Goal: Find specific page/section: Find specific page/section

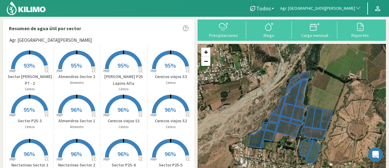
click at [349, 6] on span "Agr. [GEOGRAPHIC_DATA][PERSON_NAME]" at bounding box center [317, 8] width 75 height 6
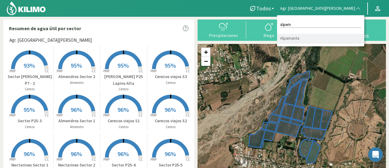
type input "alpam"
click at [348, 36] on li "Alpamanta" at bounding box center [320, 38] width 87 height 9
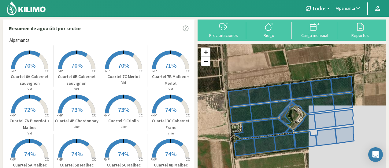
click at [36, 58] on rect at bounding box center [29, 70] width 49 height 49
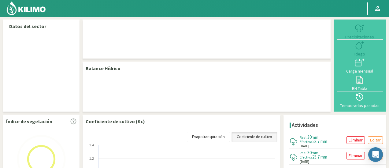
select select "33: Object"
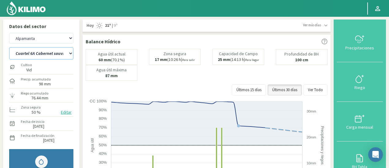
click at [45, 58] on select "Cuartel 1A Malbec Cuartel 1B Malbec Cuartel 1C Malbec Cuartel 2A Sauvignon blan…" at bounding box center [41, 53] width 64 height 12
click at [47, 54] on select "Cuartel 1A Malbec Cuartel 1B Malbec Cuartel 1C Malbec Cuartel 2A Sauvignon blan…" at bounding box center [41, 53] width 64 height 12
click at [51, 58] on select "Cuartel 1A Malbec Cuartel 1B Malbec Cuartel 1C Malbec Cuartel 2A Sauvignon blan…" at bounding box center [41, 53] width 64 height 12
click at [59, 55] on select "Cuartel 1A Malbec Cuartel 1B Malbec Cuartel 1C Malbec Cuartel 2A Sauvignon blan…" at bounding box center [41, 53] width 64 height 12
click at [68, 53] on select "Cuartel 1A Malbec Cuartel 1B Malbec Cuartel 1C Malbec Cuartel 2A Sauvignon blan…" at bounding box center [41, 53] width 64 height 12
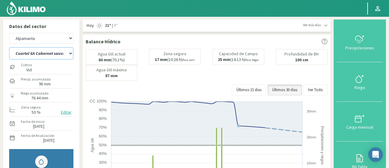
click at [70, 55] on select "Cuartel 1A Malbec Cuartel 1B Malbec Cuartel 1C Malbec Cuartel 2A Sauvignon blan…" at bounding box center [41, 53] width 64 height 12
click at [9, 47] on select "Cuartel 1A Malbec Cuartel 1B Malbec Cuartel 1C Malbec Cuartel 2A Sauvignon blan…" at bounding box center [41, 53] width 64 height 12
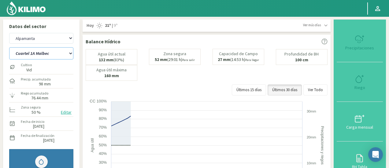
select select "15: Object"
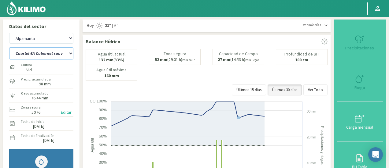
select select "312: Object"
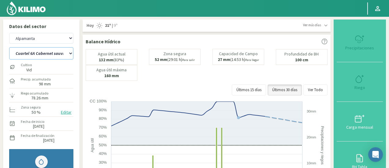
select select "26: Object"
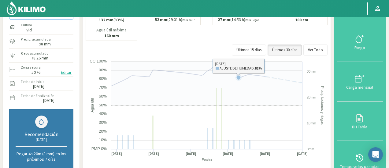
scroll to position [31, 0]
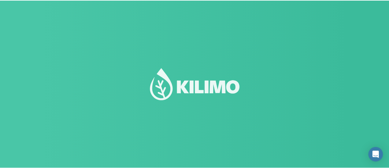
scroll to position [38, 0]
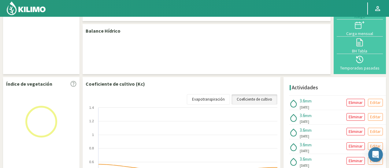
select select "33: Object"
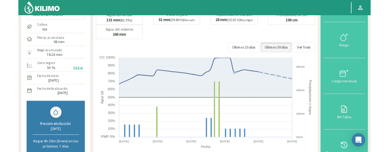
scroll to position [7, 0]
